Goal: Task Accomplishment & Management: Use online tool/utility

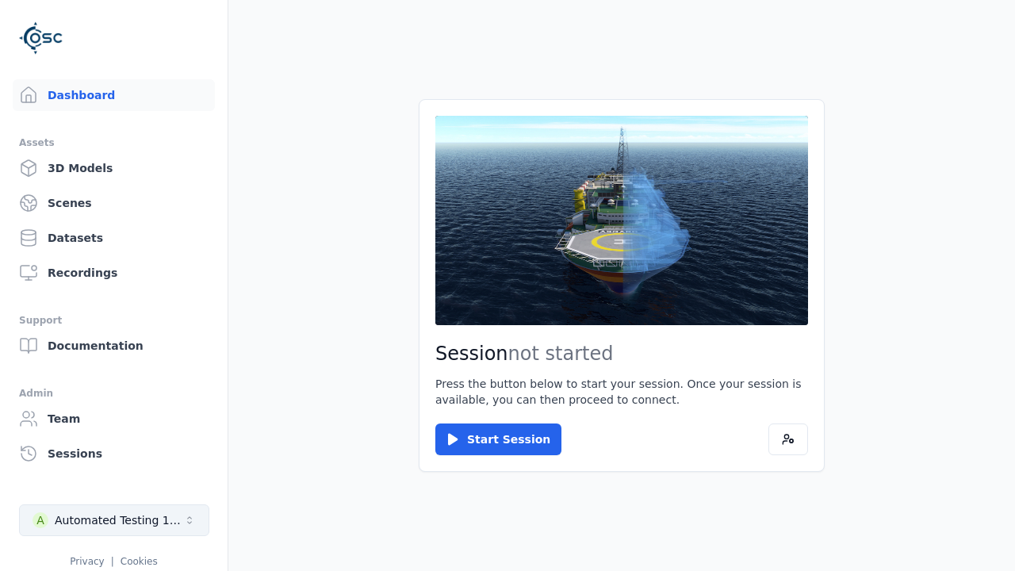
click at [114, 520] on div "Automated Testing 1 - Playwright" at bounding box center [119, 520] width 128 height 16
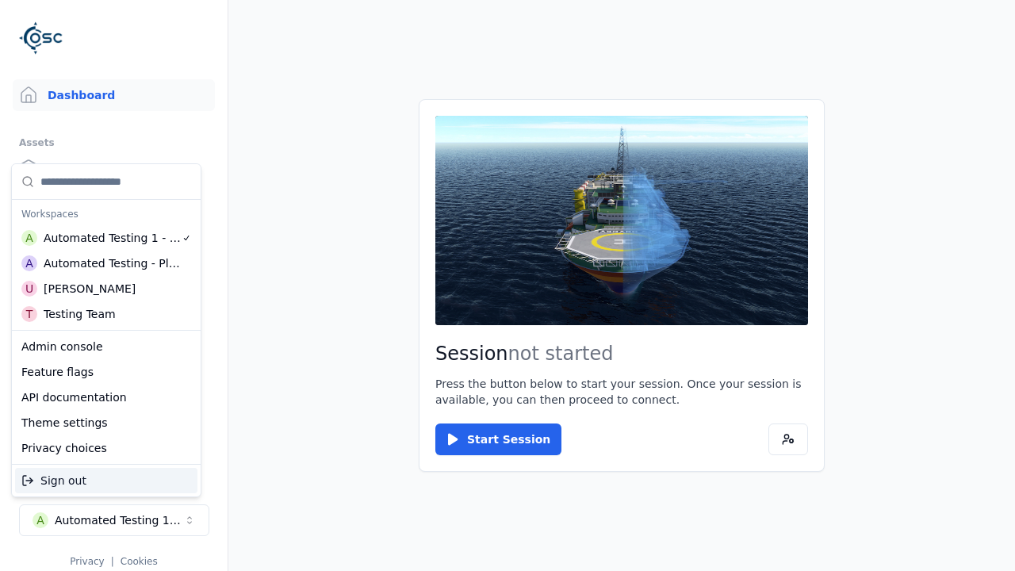
click at [105, 346] on div "Admin console" at bounding box center [106, 346] width 182 height 25
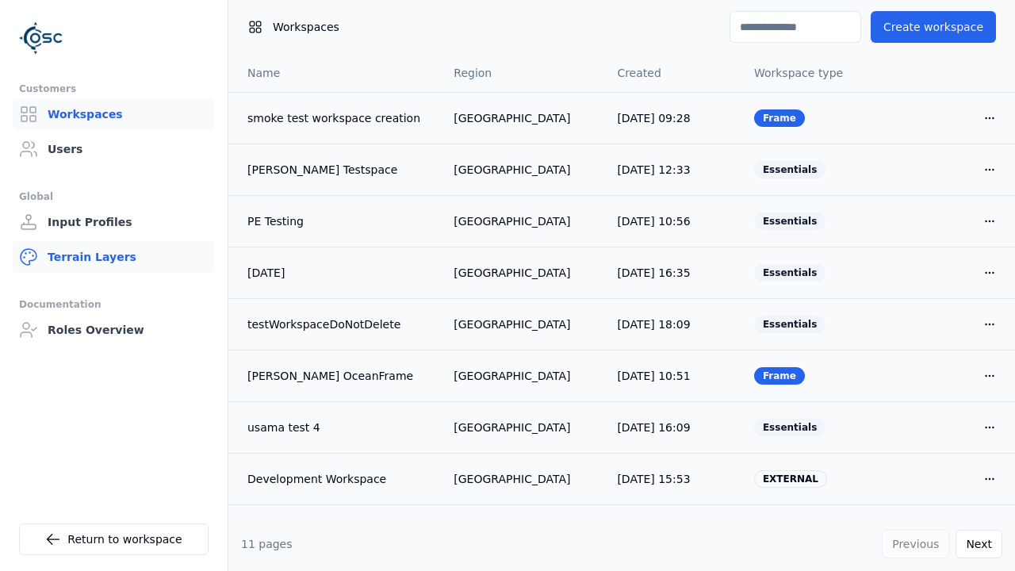
click at [113, 257] on link "Terrain Layers" at bounding box center [114, 257] width 202 height 32
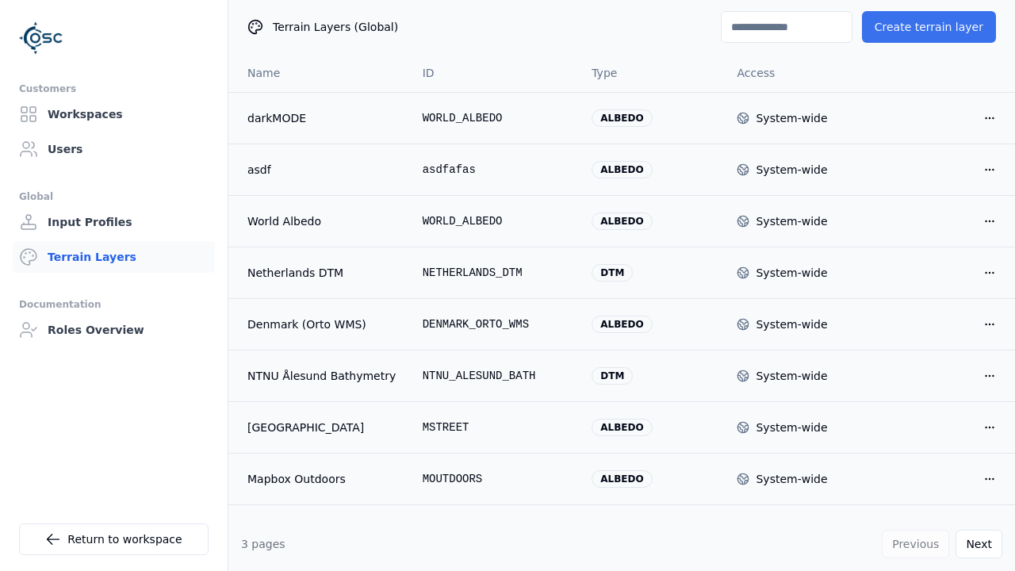
click at [935, 27] on button "Create terrain layer" at bounding box center [929, 27] width 134 height 32
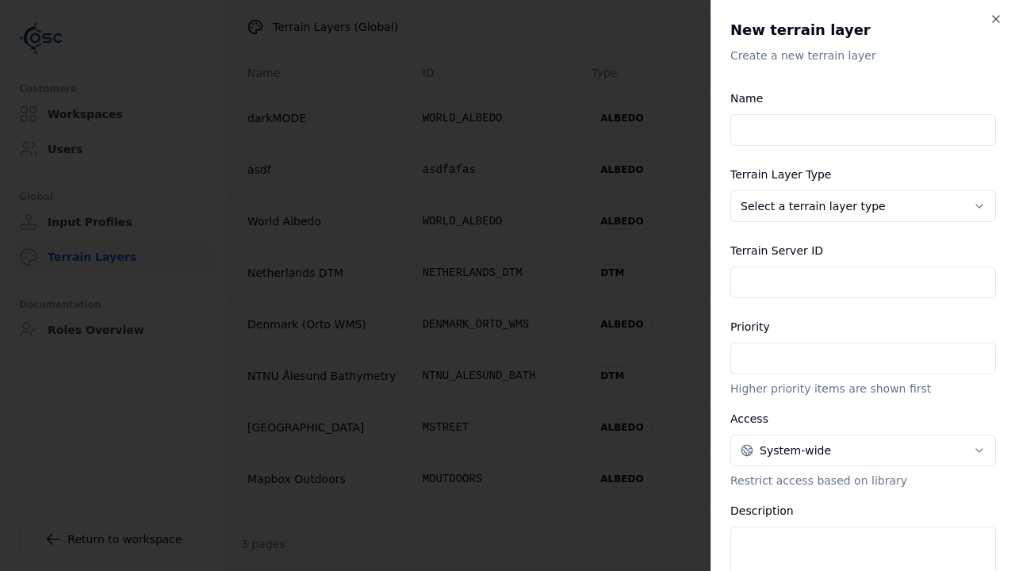
click at [856, 130] on input "Name" at bounding box center [863, 130] width 266 height 32
type input "**********"
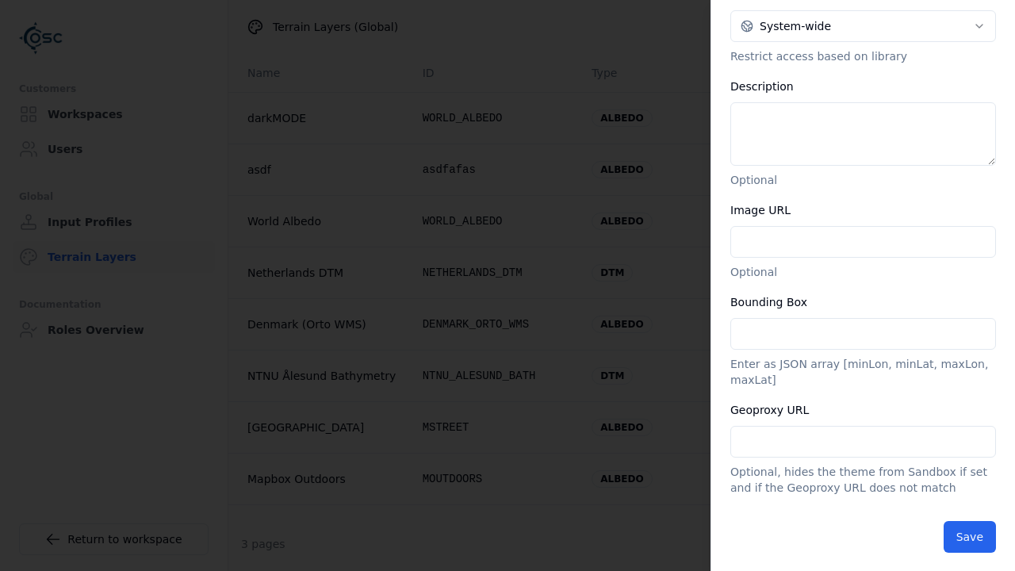
scroll to position [438, 0]
